Goal: Information Seeking & Learning: Check status

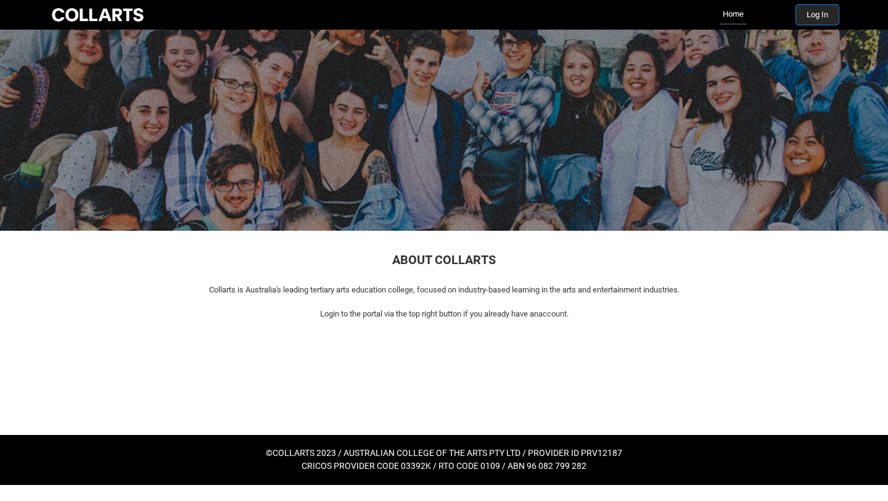
click at [810, 14] on button "Log In" at bounding box center [817, 15] width 43 height 20
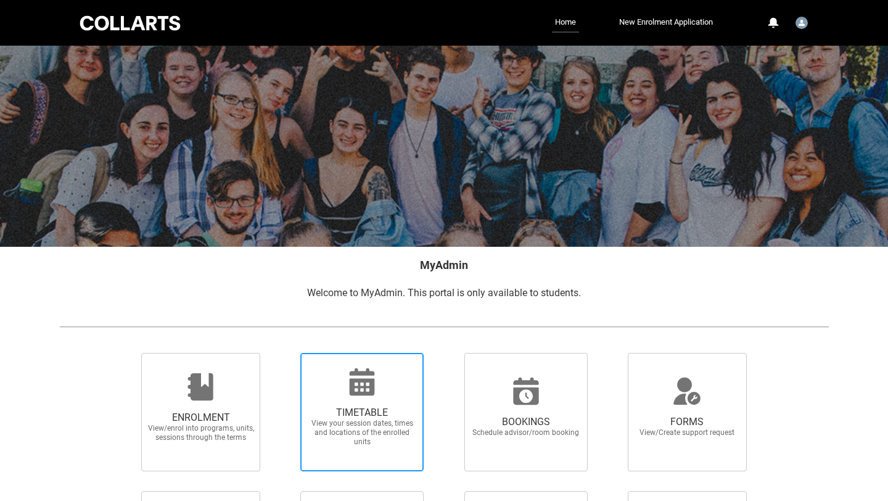
click at [398, 402] on span "TIMETABLE View your session dates, times and locations of the enrolled units" at bounding box center [362, 426] width 118 height 60
click at [285, 353] on input "TIMETABLE View your session dates, times and locations of the enrolled units" at bounding box center [284, 352] width 1 height 1
radio input "true"
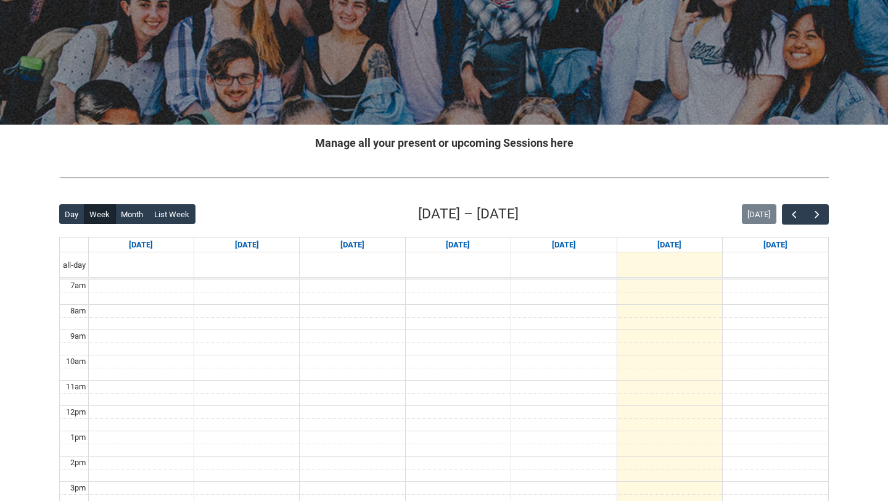
scroll to position [140, 0]
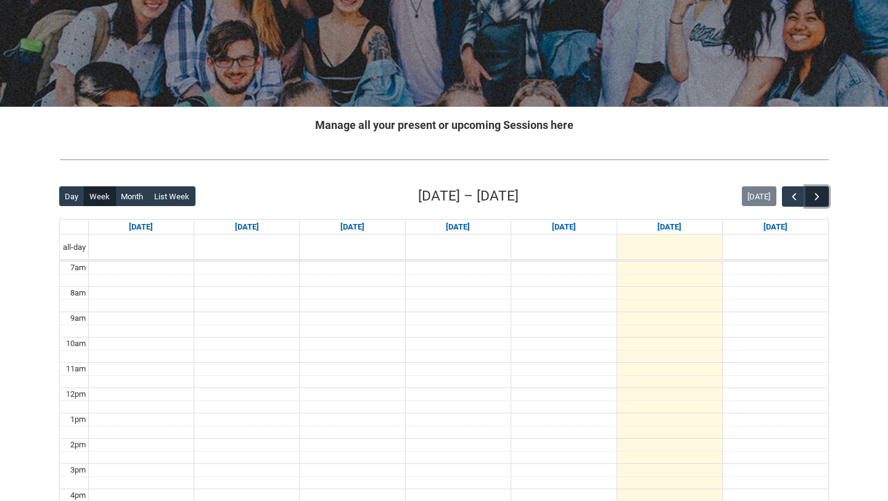
click at [821, 194] on span "button" at bounding box center [817, 197] width 12 height 12
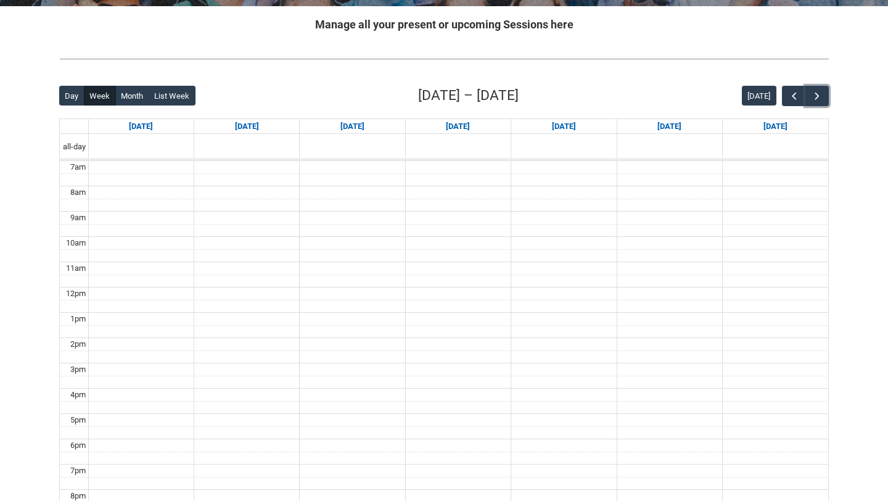
scroll to position [252, 0]
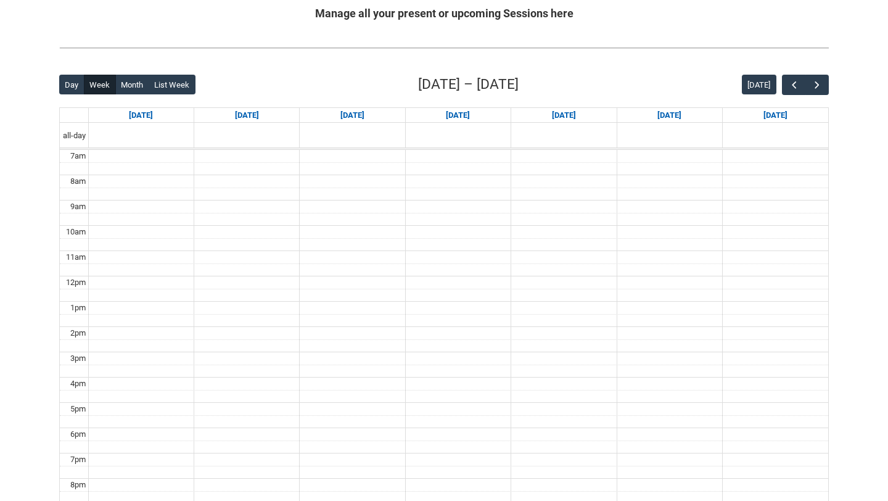
click at [819, 96] on div "Day Week Month List Week [DATE] – [DATE] [DATE] [DATE] [DATE] [DATE] [DATE] [DA…" at bounding box center [443, 314] width 769 height 480
click at [817, 87] on span "button" at bounding box center [817, 85] width 12 height 12
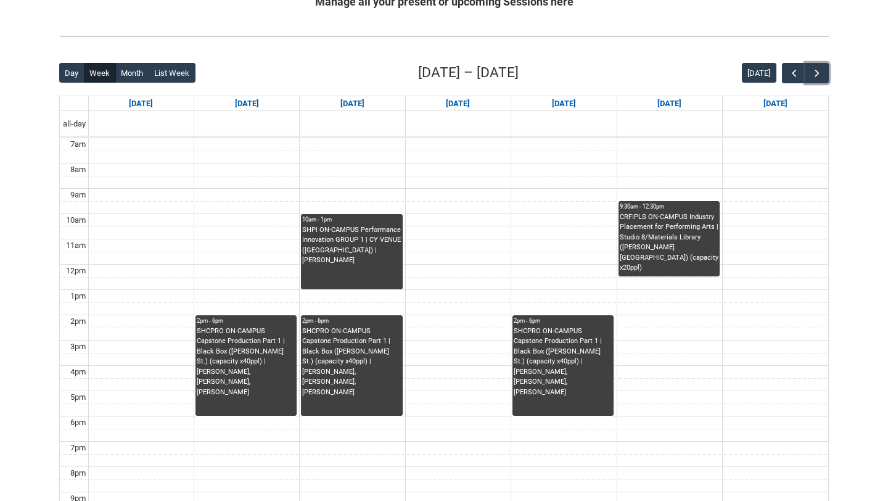
scroll to position [266, 0]
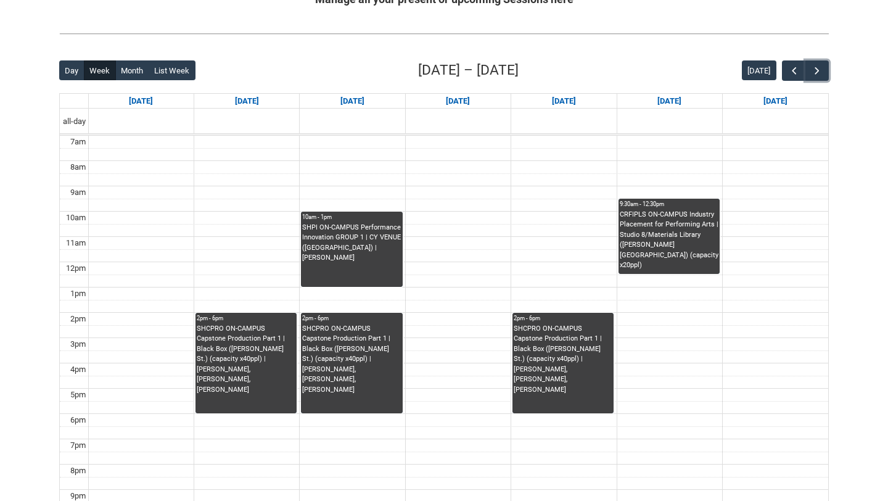
click at [678, 241] on div "CRFIPLS ON-CAMPUS Industry Placement for Performing Arts | Studio 8/Materials L…" at bounding box center [669, 240] width 99 height 61
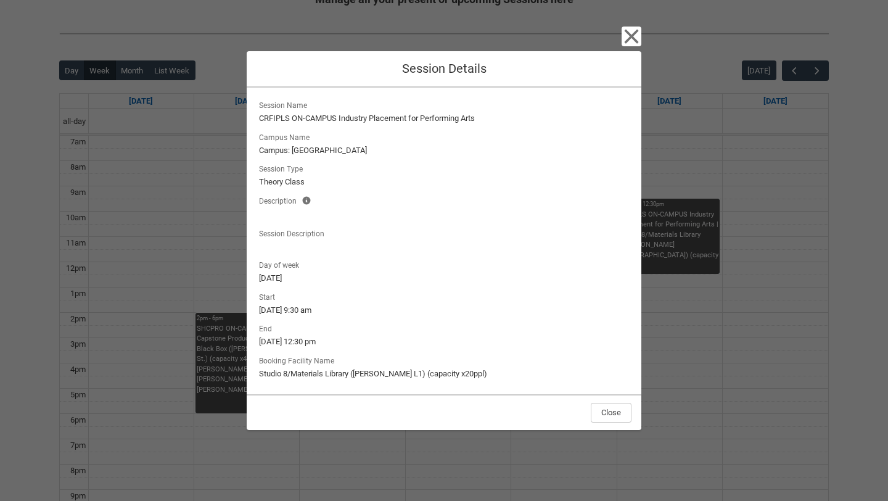
click at [641, 33] on div "Close Session Details Session Name CRFIPLS ON-CAMPUS Industry Placement for Per…" at bounding box center [444, 250] width 888 height 501
click at [635, 35] on icon "button" at bounding box center [631, 37] width 20 height 20
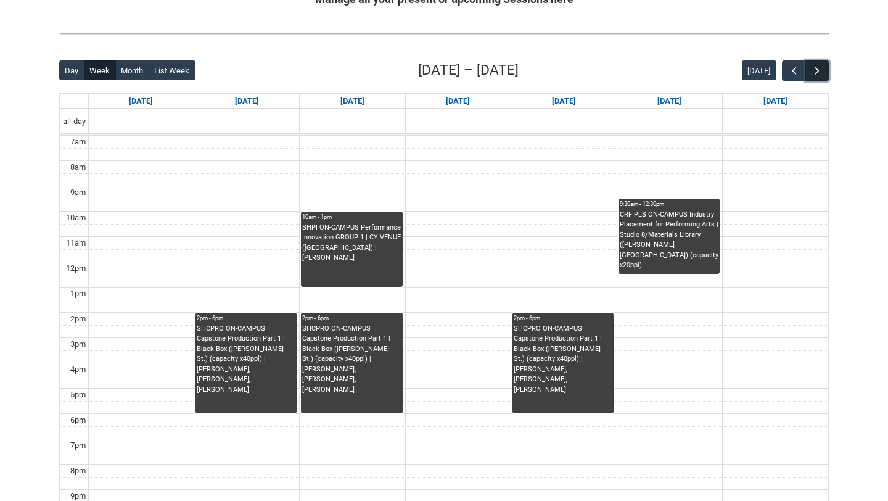
click at [821, 73] on span "button" at bounding box center [817, 71] width 12 height 12
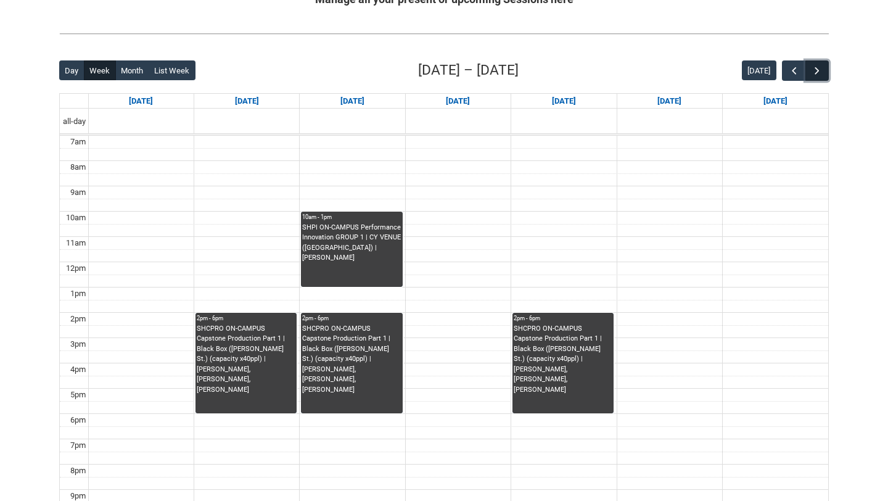
click at [821, 73] on span "button" at bounding box center [817, 71] width 12 height 12
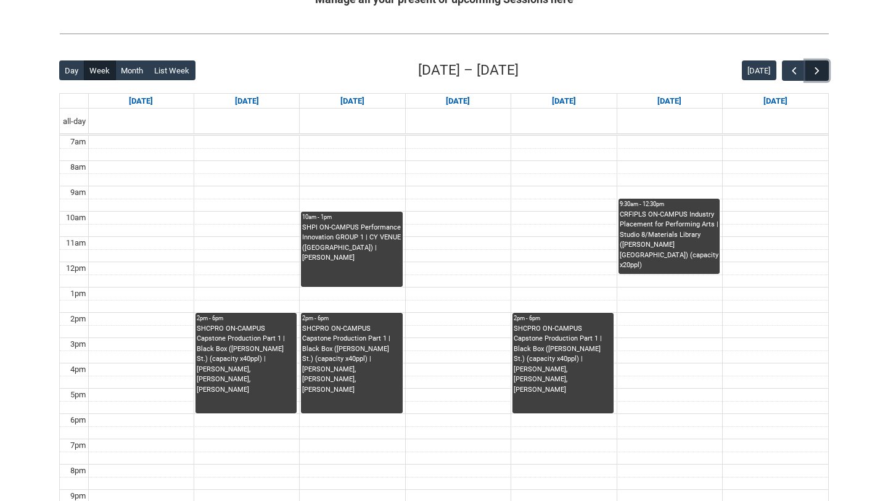
click at [821, 73] on span "button" at bounding box center [817, 71] width 12 height 12
click at [792, 69] on span "button" at bounding box center [794, 71] width 12 height 12
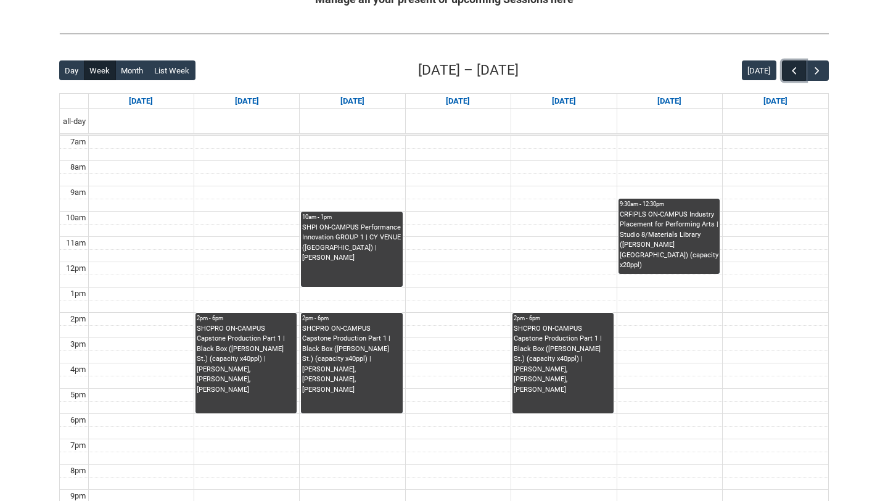
click at [792, 69] on span "button" at bounding box center [794, 71] width 12 height 12
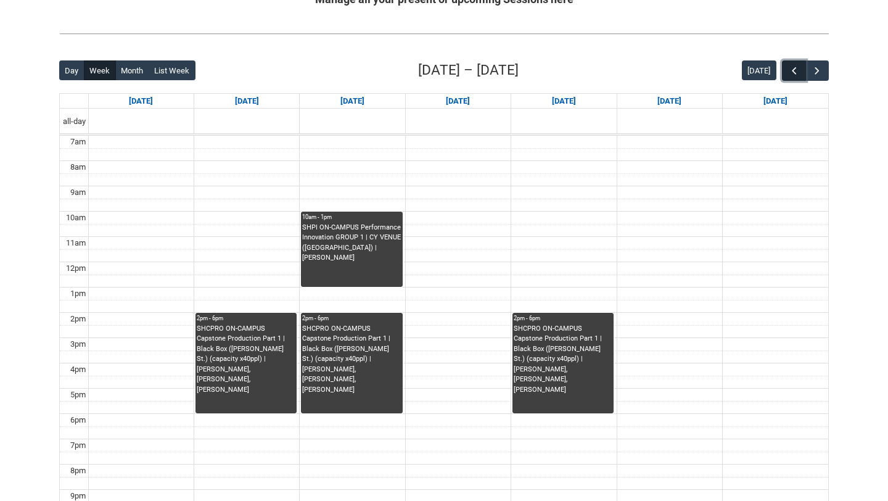
click at [792, 69] on span "button" at bounding box center [794, 71] width 12 height 12
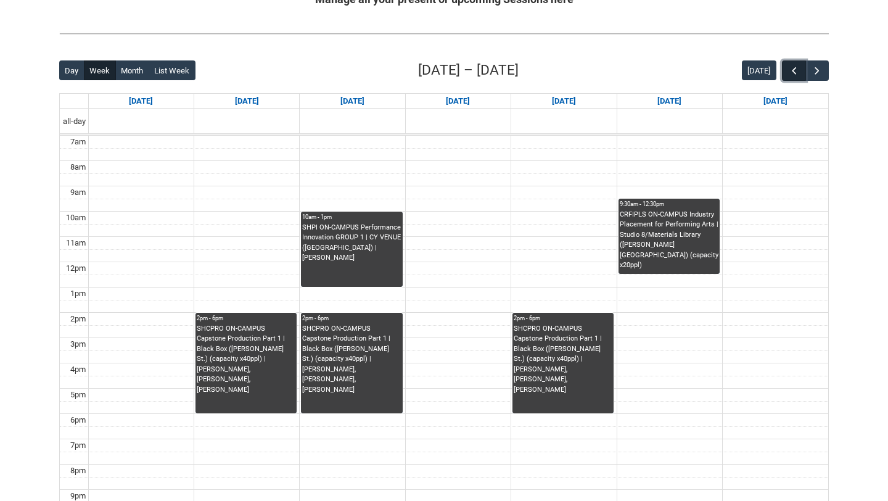
click at [792, 69] on span "button" at bounding box center [794, 71] width 12 height 12
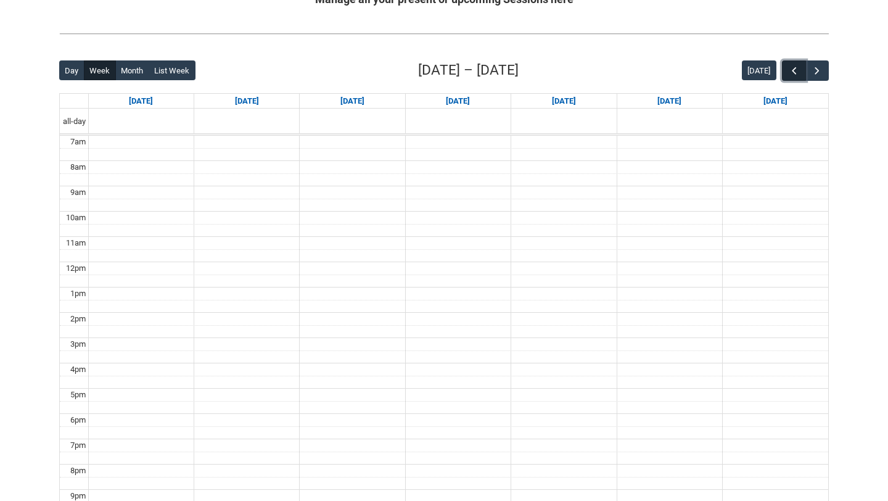
click at [792, 69] on span "button" at bounding box center [794, 71] width 12 height 12
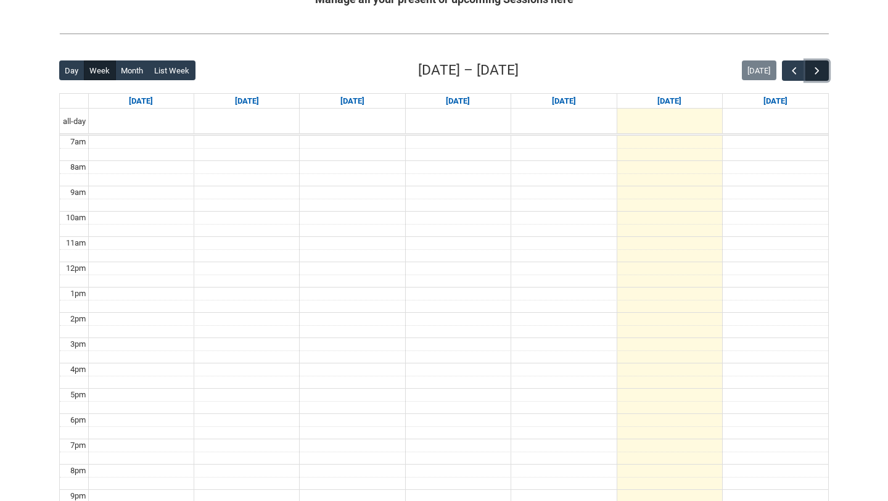
click at [815, 68] on span "button" at bounding box center [817, 71] width 12 height 12
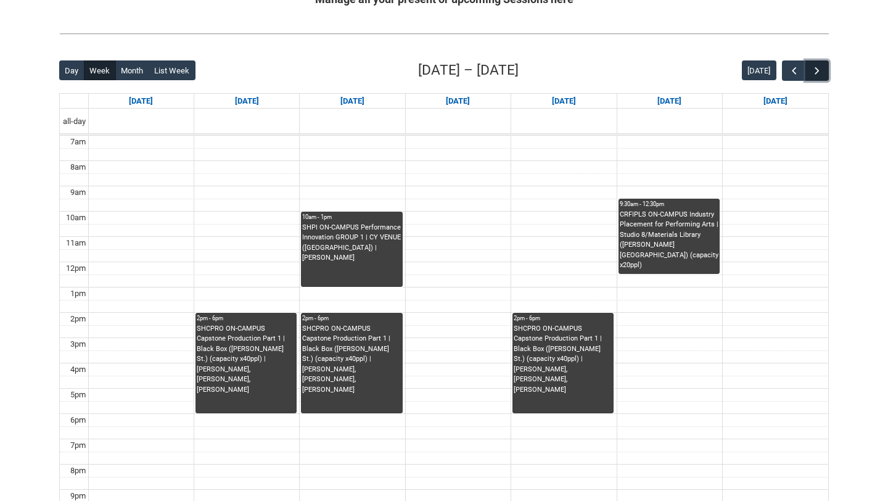
click at [815, 68] on span "button" at bounding box center [817, 71] width 12 height 12
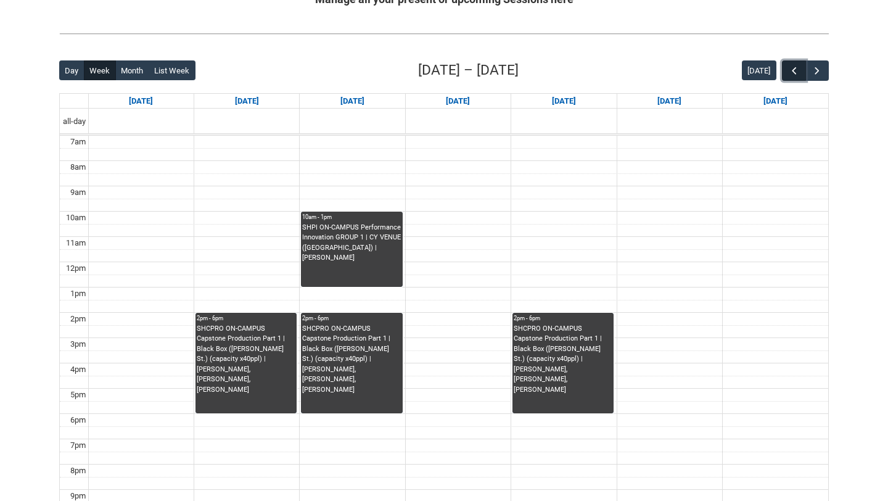
click at [797, 68] on span "button" at bounding box center [794, 71] width 12 height 12
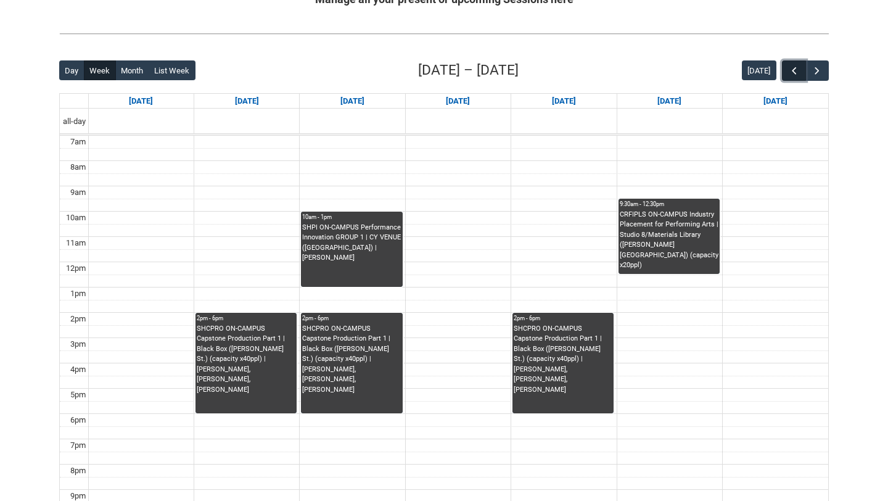
click at [797, 69] on span "button" at bounding box center [794, 71] width 12 height 12
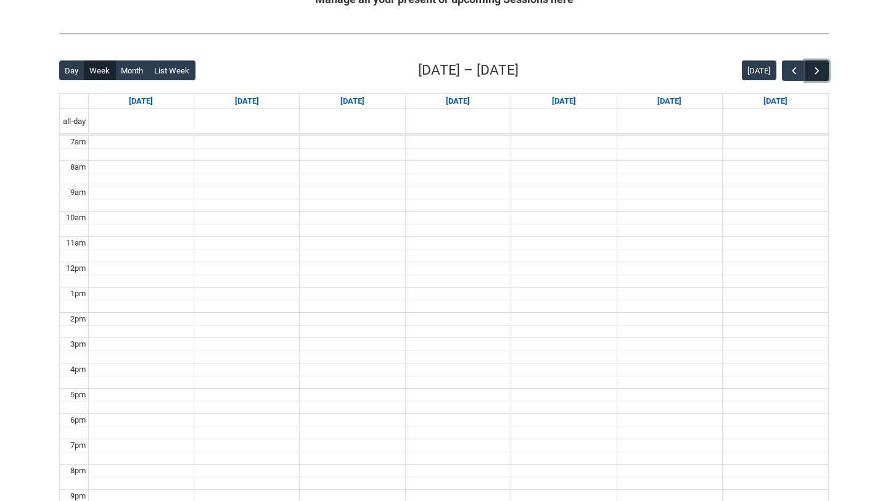
click at [816, 71] on span "button" at bounding box center [817, 71] width 12 height 12
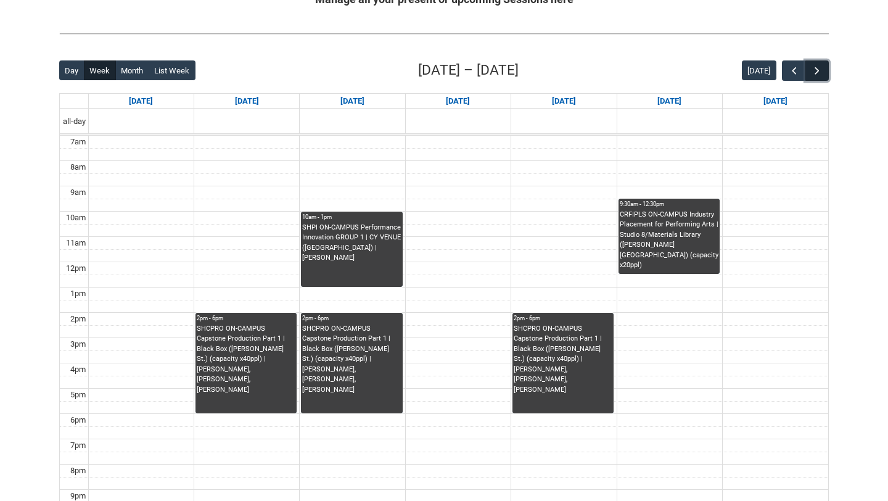
click at [814, 68] on span "button" at bounding box center [817, 71] width 12 height 12
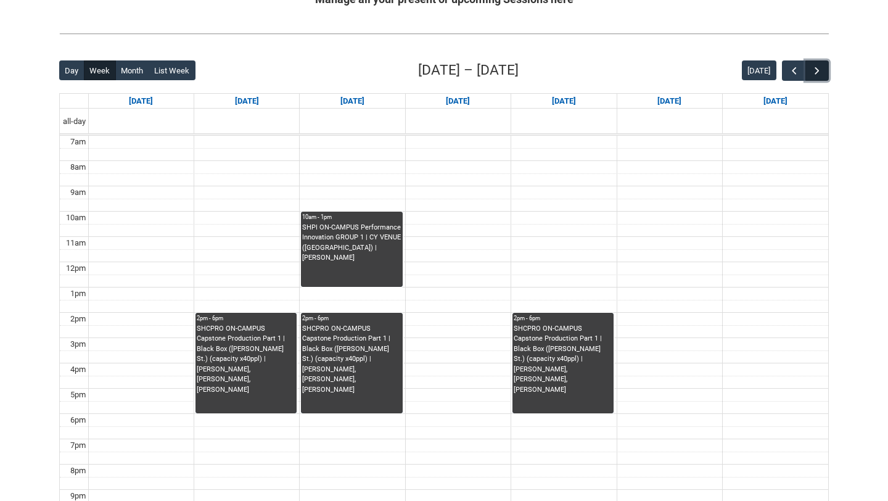
click at [814, 68] on span "button" at bounding box center [817, 71] width 12 height 12
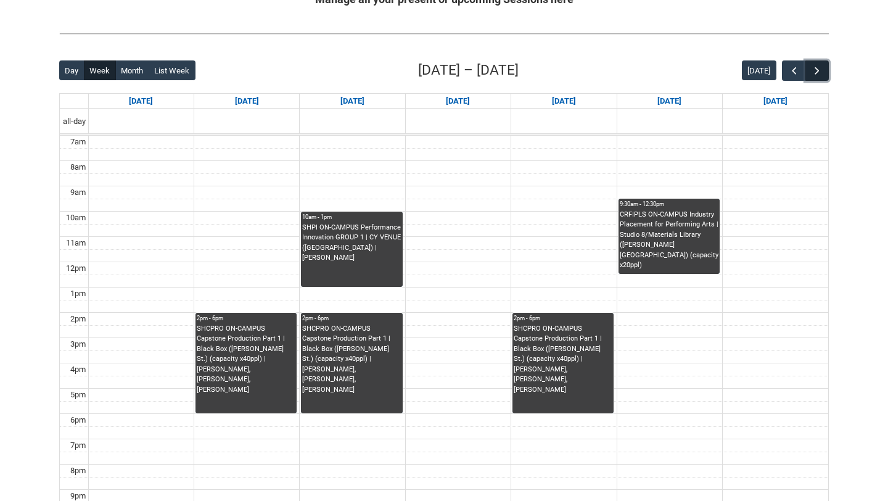
click at [814, 68] on span "button" at bounding box center [817, 71] width 12 height 12
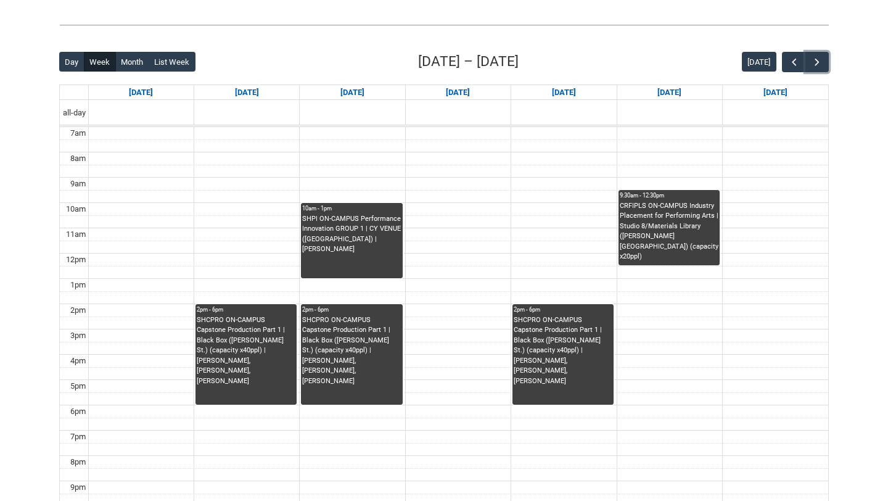
scroll to position [285, 0]
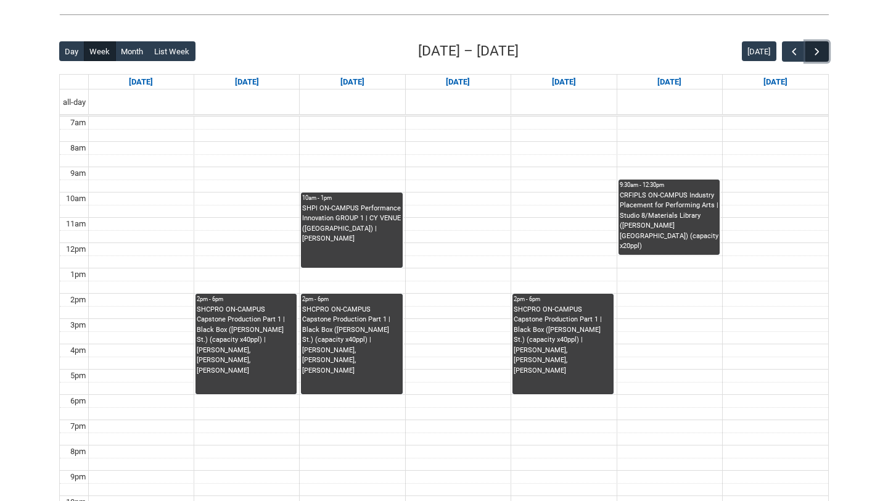
click at [816, 54] on span "button" at bounding box center [817, 52] width 12 height 12
click at [815, 54] on span "button" at bounding box center [817, 52] width 12 height 12
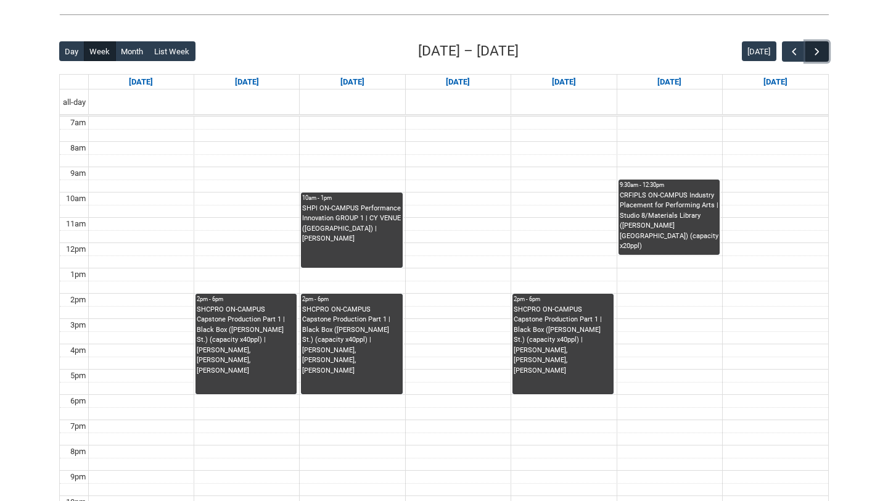
click at [815, 54] on span "button" at bounding box center [817, 52] width 12 height 12
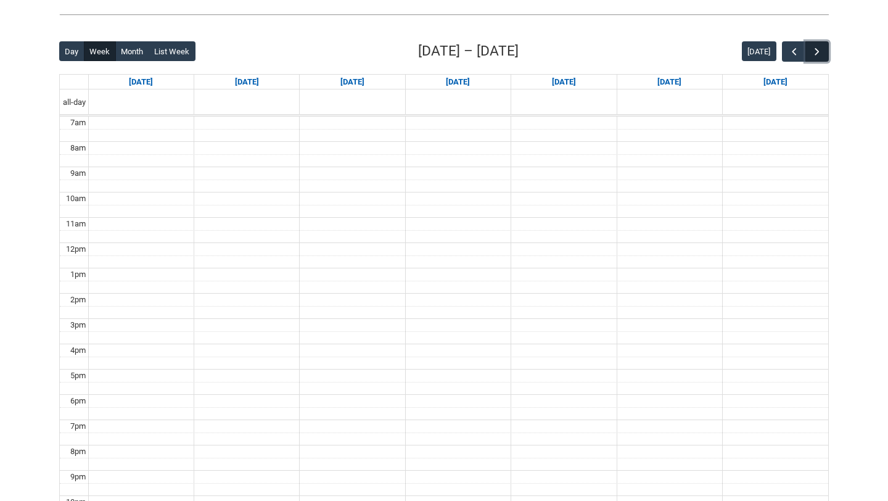
click at [815, 54] on span "button" at bounding box center [817, 52] width 12 height 12
click at [797, 54] on span "button" at bounding box center [794, 52] width 12 height 12
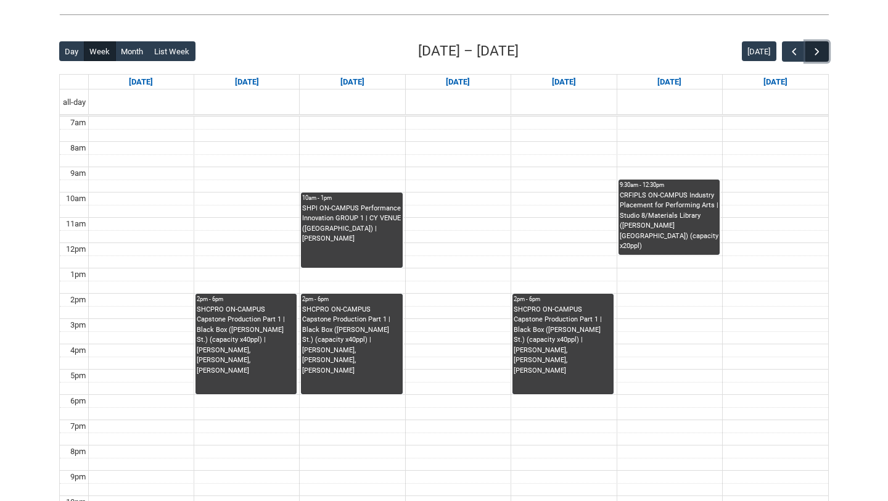
click at [816, 57] on span "button" at bounding box center [817, 52] width 12 height 12
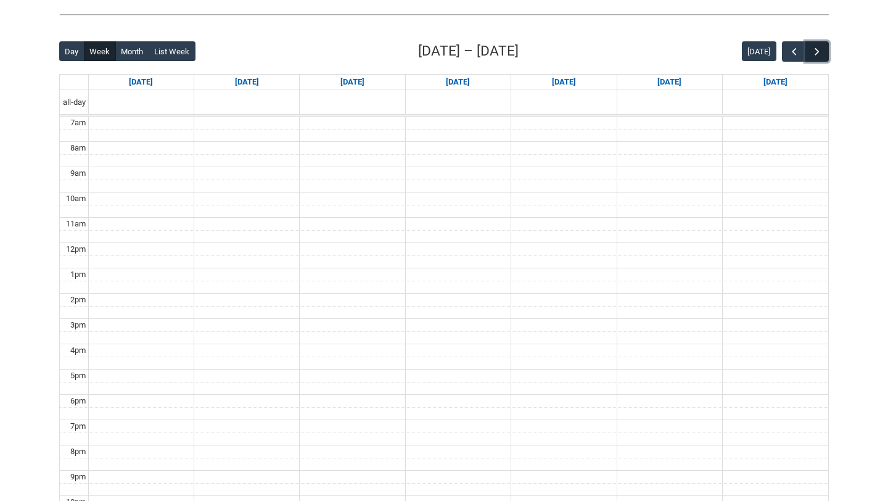
click at [816, 57] on span "button" at bounding box center [817, 52] width 12 height 12
